Goal: Task Accomplishment & Management: Complete application form

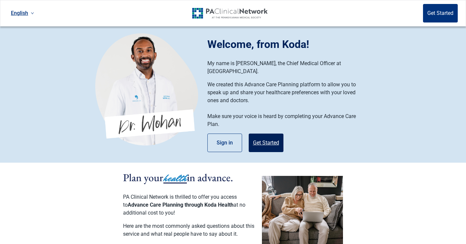
click at [260, 134] on button "Get Started" at bounding box center [266, 143] width 35 height 19
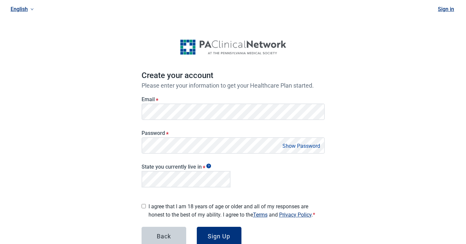
click at [91, 141] on div "English Sign in Create your account Please enter your information to get your H…" at bounding box center [233, 143] width 466 height 286
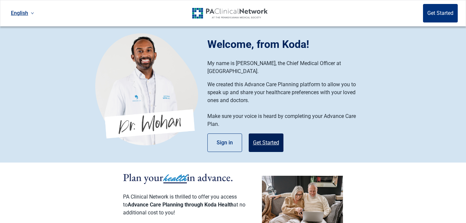
click at [263, 134] on button "Get Started" at bounding box center [266, 143] width 35 height 19
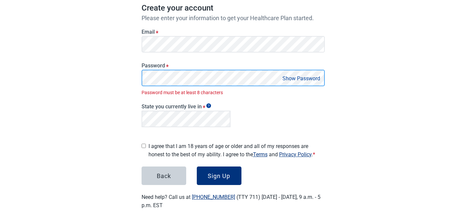
scroll to position [60, 0]
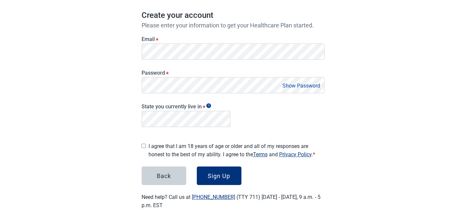
click at [144, 144] on input "I agree that I am 18 years of age or older and all of my responses are honest t…" at bounding box center [144, 146] width 4 height 4
checkbox input "true"
click at [230, 178] on button "Sign Up" at bounding box center [219, 176] width 45 height 19
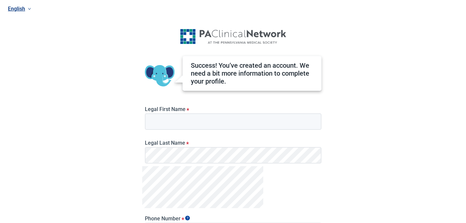
click at [287, 131] on div "Legal First Name *" at bounding box center [233, 116] width 182 height 34
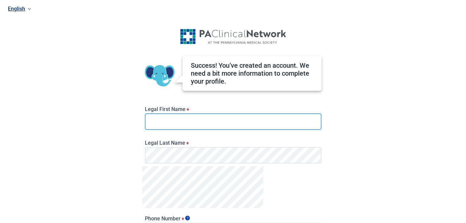
click at [287, 122] on input "Legal First Name *" at bounding box center [233, 122] width 177 height 17
type input "[PERSON_NAME]"
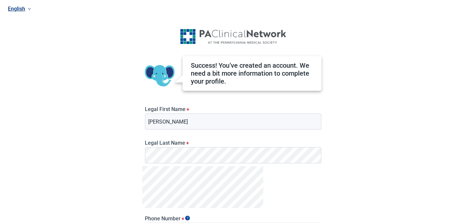
click at [298, 172] on div "Phone Number *" at bounding box center [233, 204] width 182 height 76
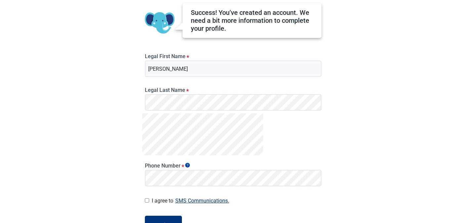
scroll to position [97, 0]
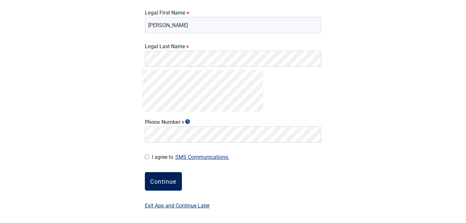
click at [157, 181] on div "Continue" at bounding box center [163, 181] width 26 height 7
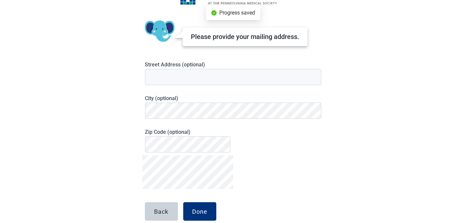
scroll to position [27, 0]
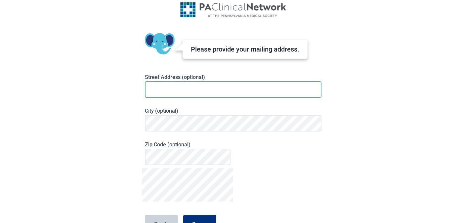
click at [183, 89] on input at bounding box center [233, 89] width 177 height 17
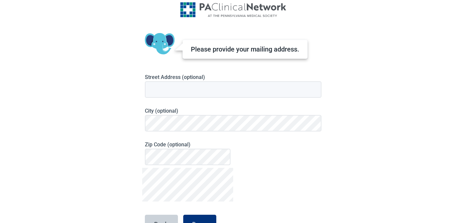
click at [264, 167] on div "Zip Code (optional)" at bounding box center [233, 151] width 182 height 34
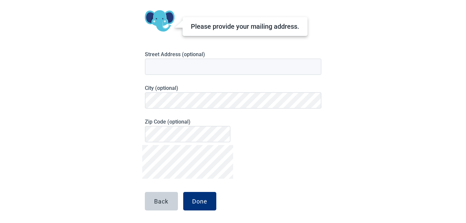
scroll to position [70, 0]
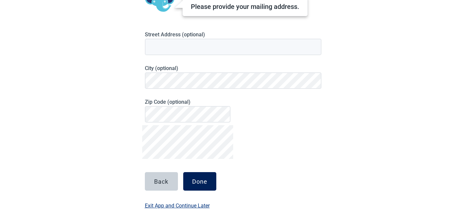
click at [196, 182] on div "Done" at bounding box center [199, 181] width 15 height 7
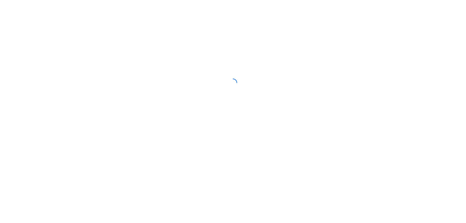
scroll to position [0, 0]
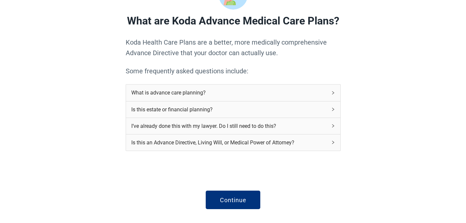
scroll to position [37, 0]
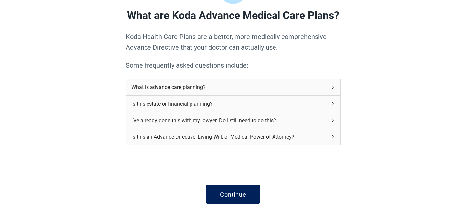
click at [241, 198] on button "Continue" at bounding box center [233, 194] width 55 height 19
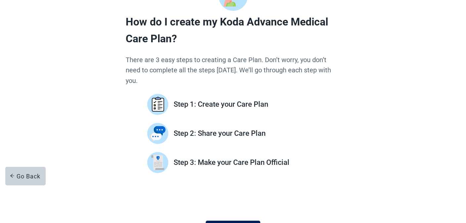
scroll to position [44, 0]
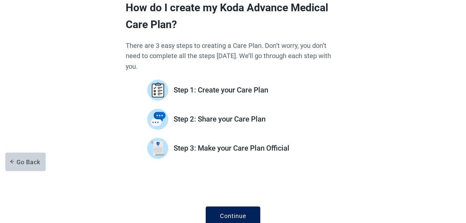
click at [232, 213] on div "Continue" at bounding box center [233, 216] width 26 height 7
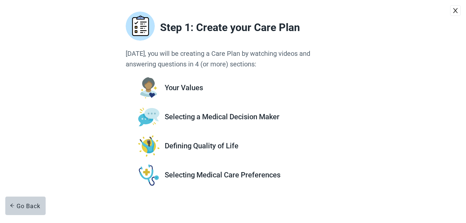
scroll to position [48, 0]
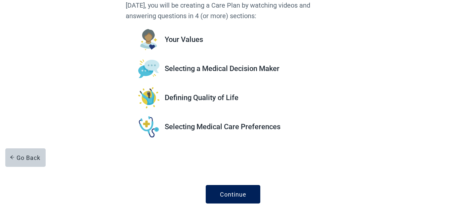
click at [225, 191] on div "Continue" at bounding box center [233, 194] width 26 height 7
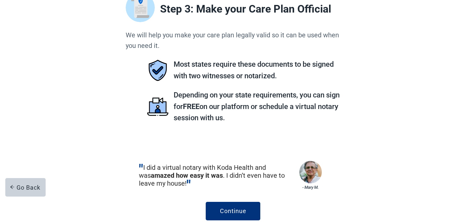
scroll to position [35, 0]
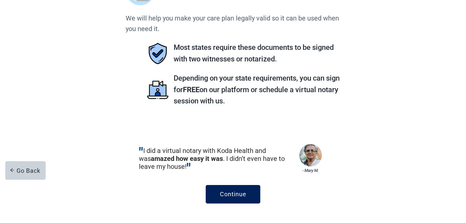
click at [230, 191] on button "Continue" at bounding box center [233, 194] width 55 height 19
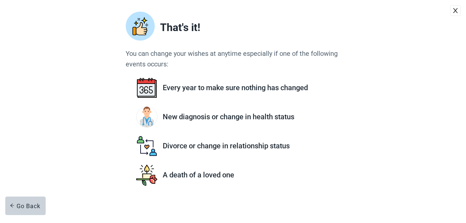
scroll to position [48, 0]
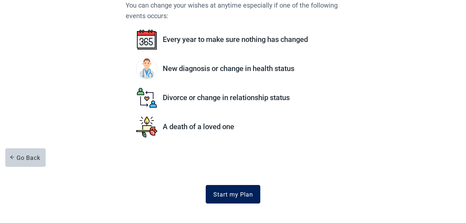
click at [223, 195] on div "Start my Plan" at bounding box center [234, 194] width 40 height 7
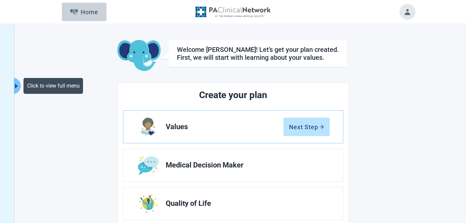
click at [18, 88] on icon "caret-right" at bounding box center [16, 86] width 6 height 6
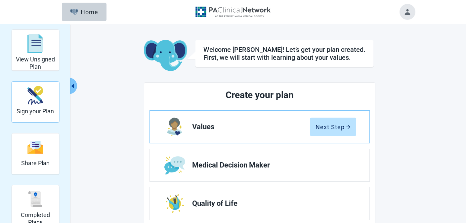
click at [47, 105] on div "Sign your Plan" at bounding box center [35, 95] width 37 height 25
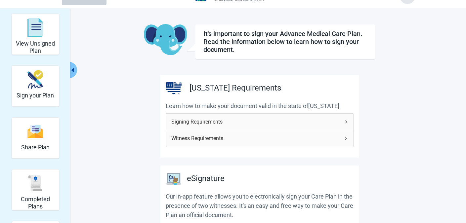
scroll to position [17, 0]
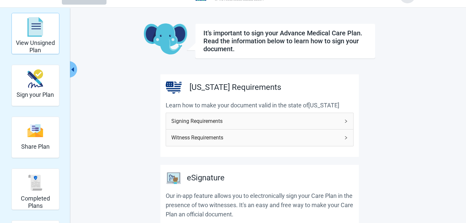
click at [25, 28] on div "View Unsigned Plan" at bounding box center [35, 27] width 42 height 25
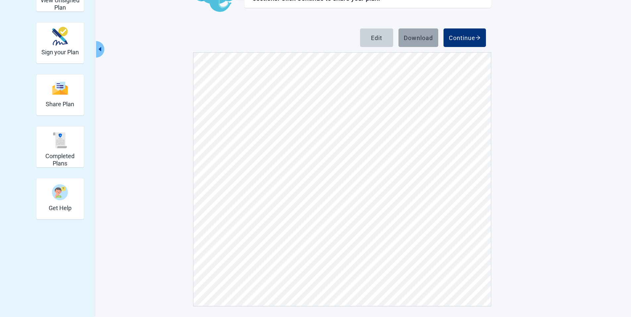
click at [423, 37] on div "Download" at bounding box center [417, 37] width 29 height 7
click at [53, 97] on div "Share Plan" at bounding box center [60, 88] width 28 height 25
